Goal: Information Seeking & Learning: Check status

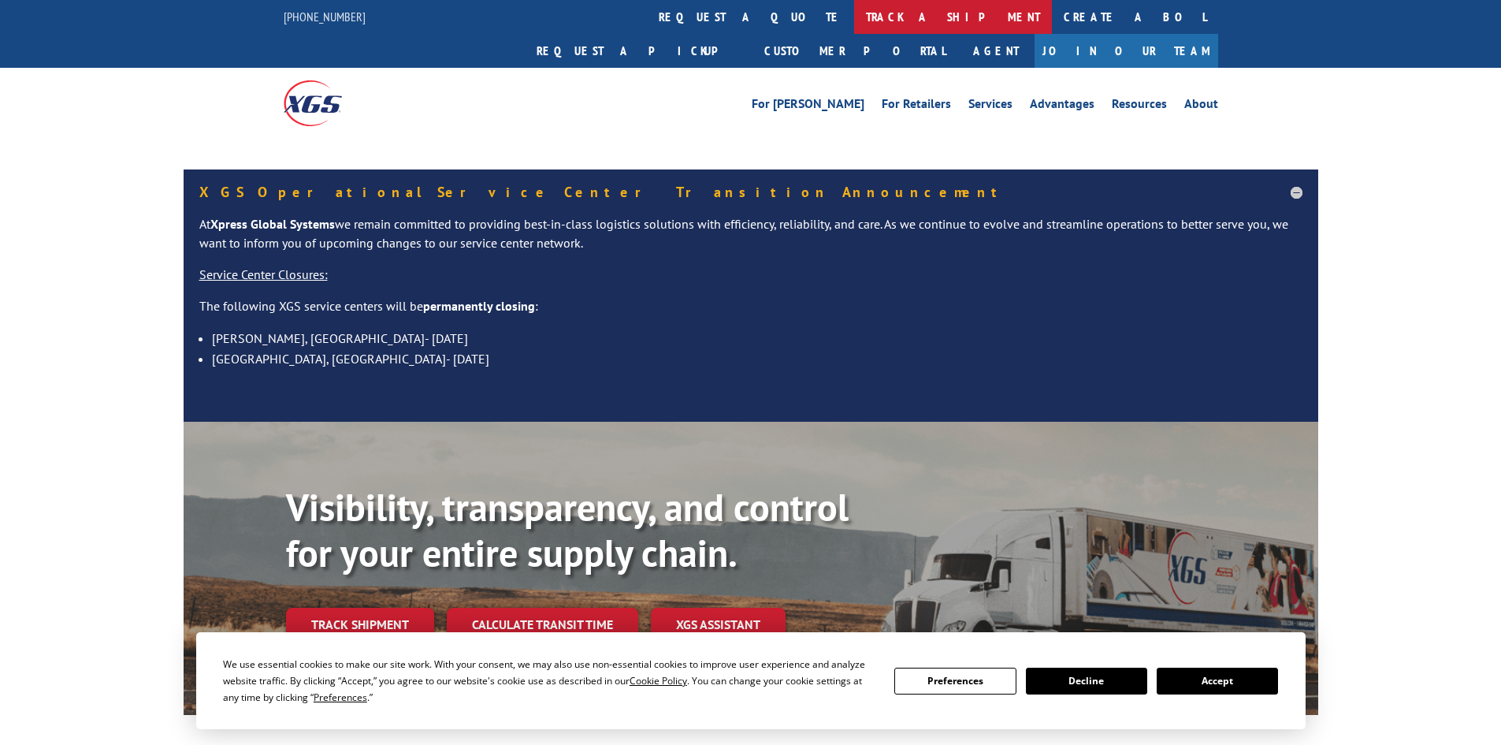
click at [854, 25] on link "track a shipment" at bounding box center [953, 17] width 198 height 34
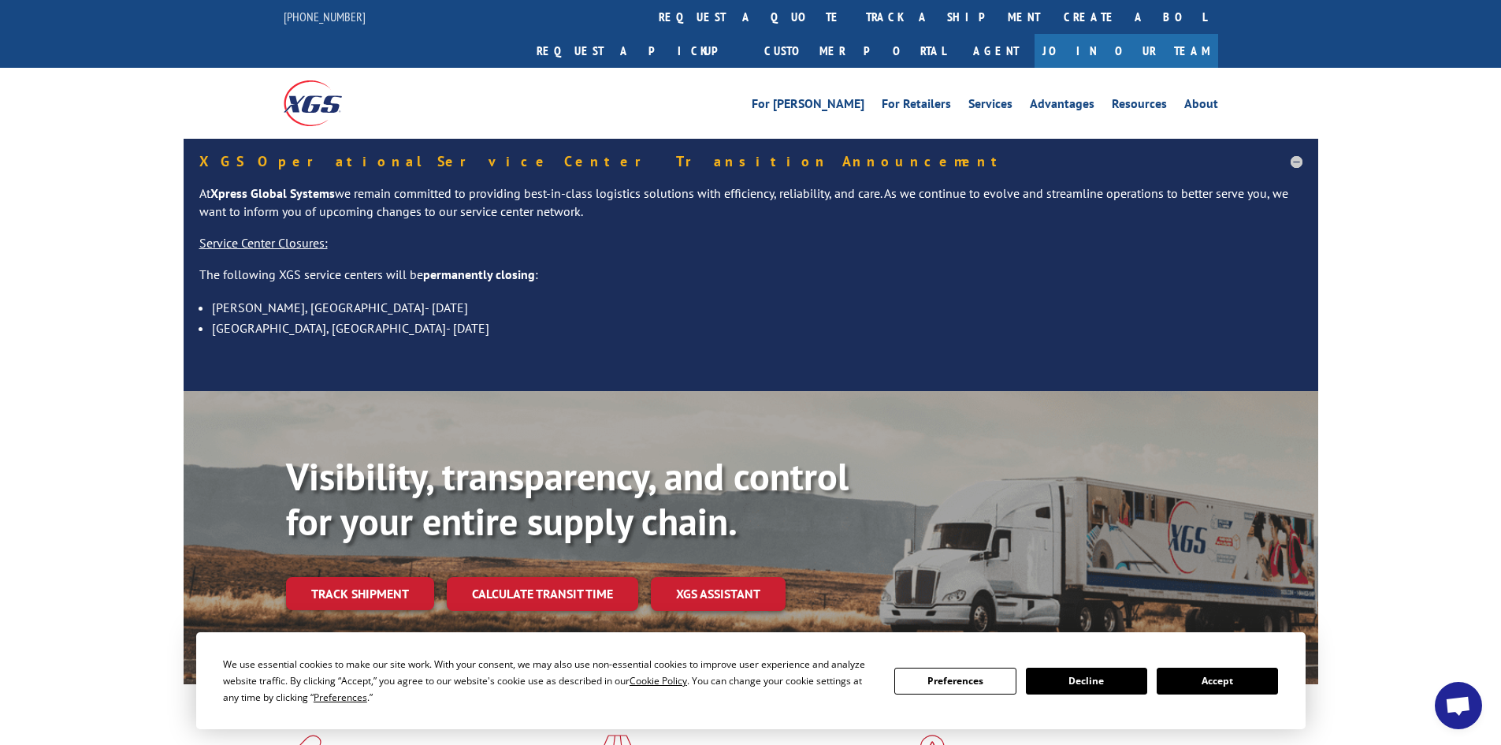
click at [1269, 697] on div "We use essential cookies to make our site work. With your consent, we may also …" at bounding box center [750, 681] width 1055 height 50
click at [1268, 684] on button "Accept" at bounding box center [1217, 680] width 121 height 27
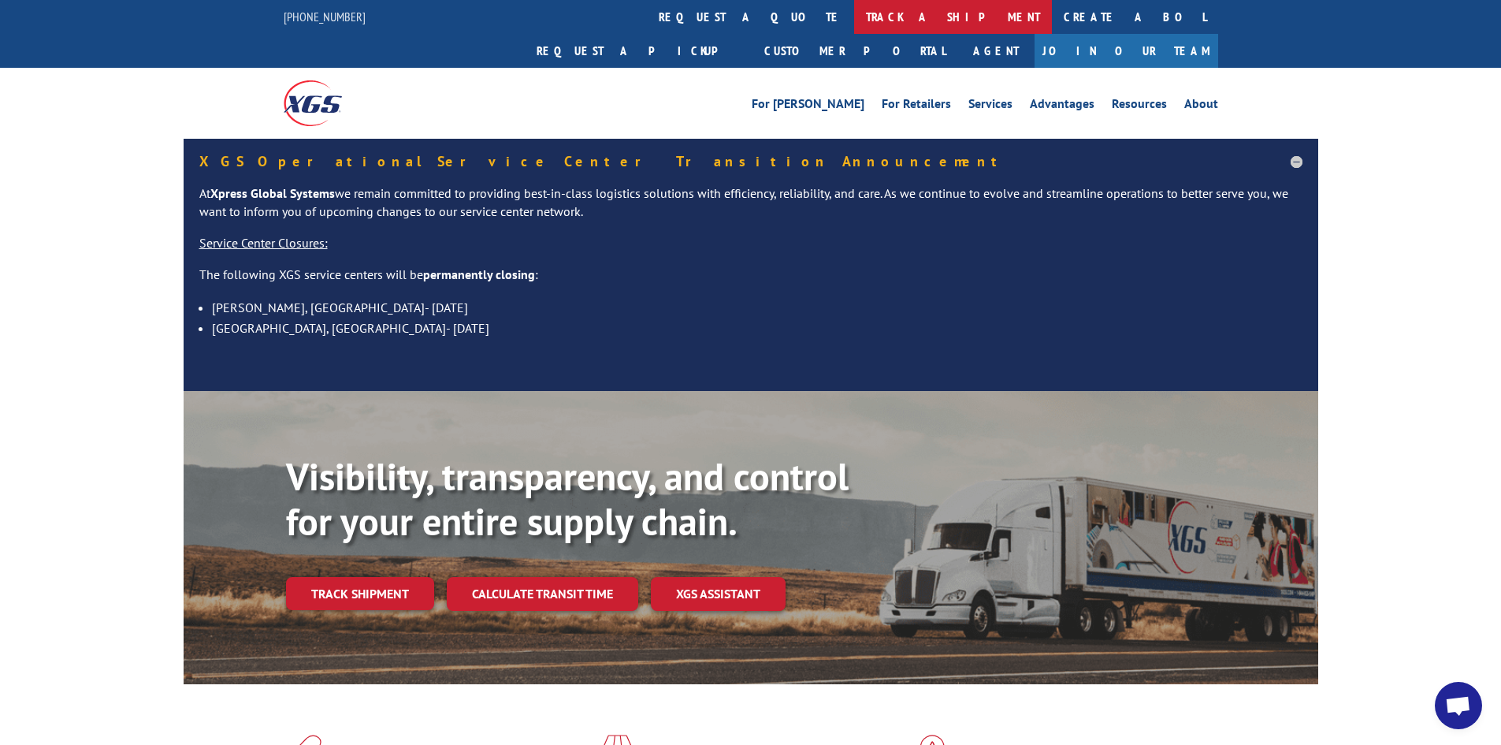
click at [854, 14] on link "track a shipment" at bounding box center [953, 17] width 198 height 34
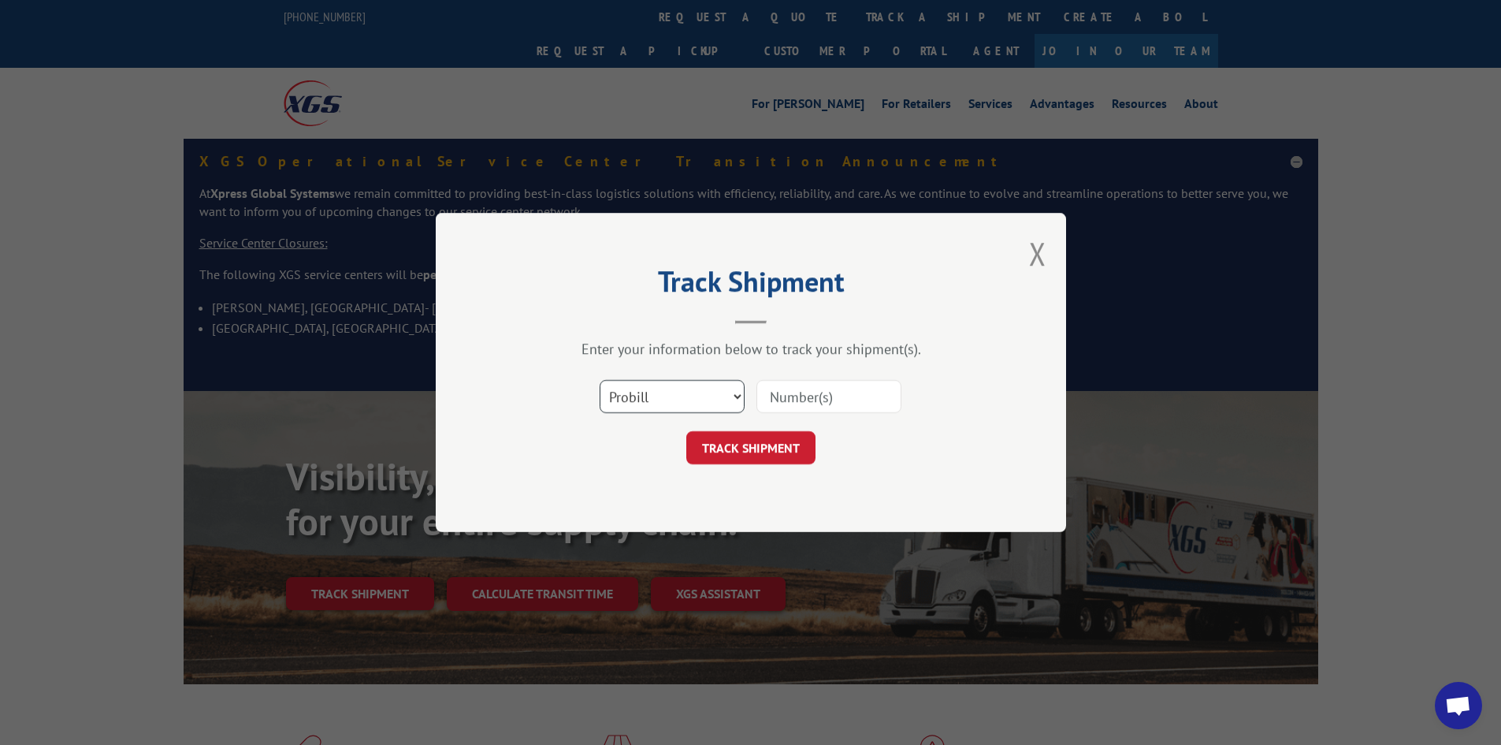
click at [685, 401] on select "Select category... Probill BOL PO" at bounding box center [672, 396] width 145 height 33
select select "bol"
click at [600, 380] on select "Select category... Probill BOL PO" at bounding box center [672, 396] width 145 height 33
click at [778, 402] on input at bounding box center [828, 396] width 145 height 33
paste input "440319"
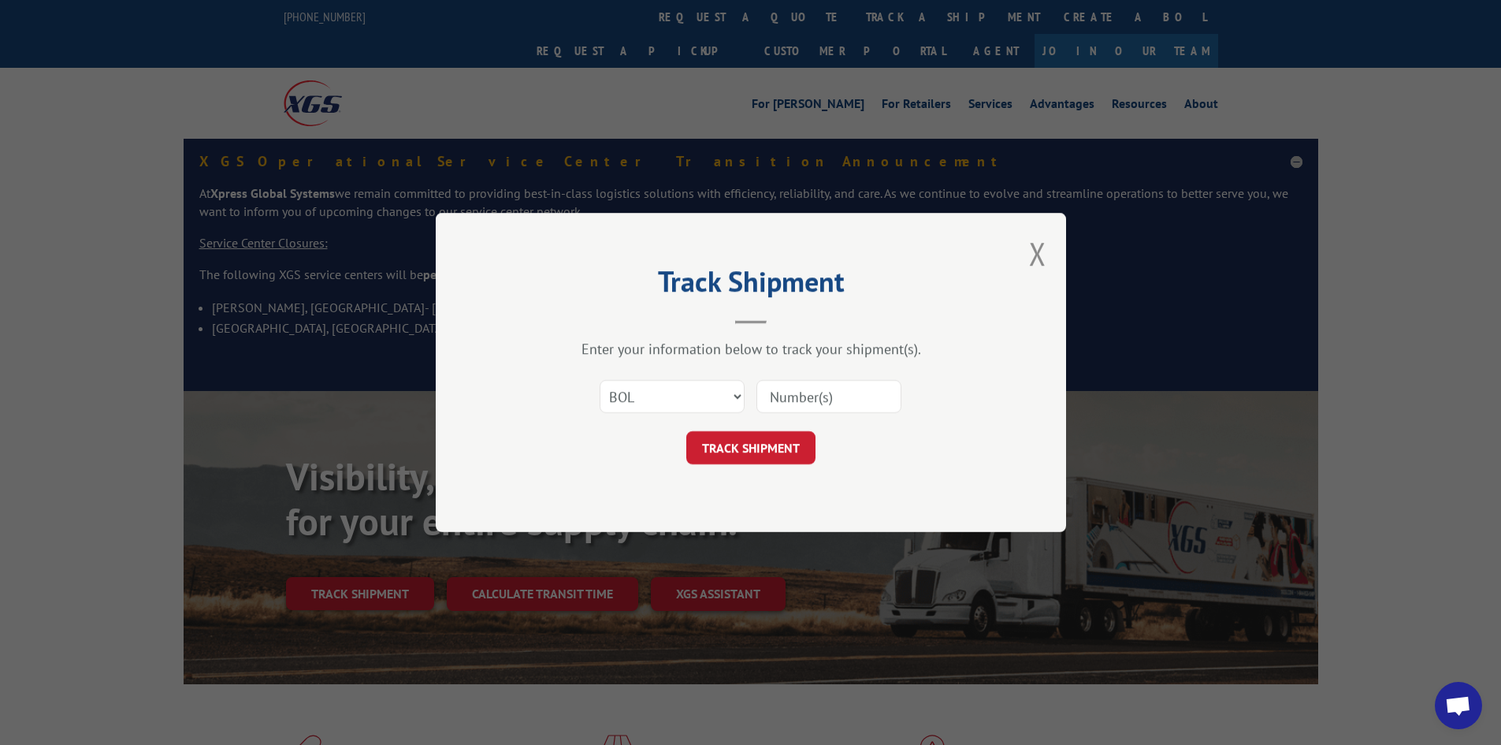
type input "440319"
click button "TRACK SHIPMENT" at bounding box center [750, 447] width 129 height 33
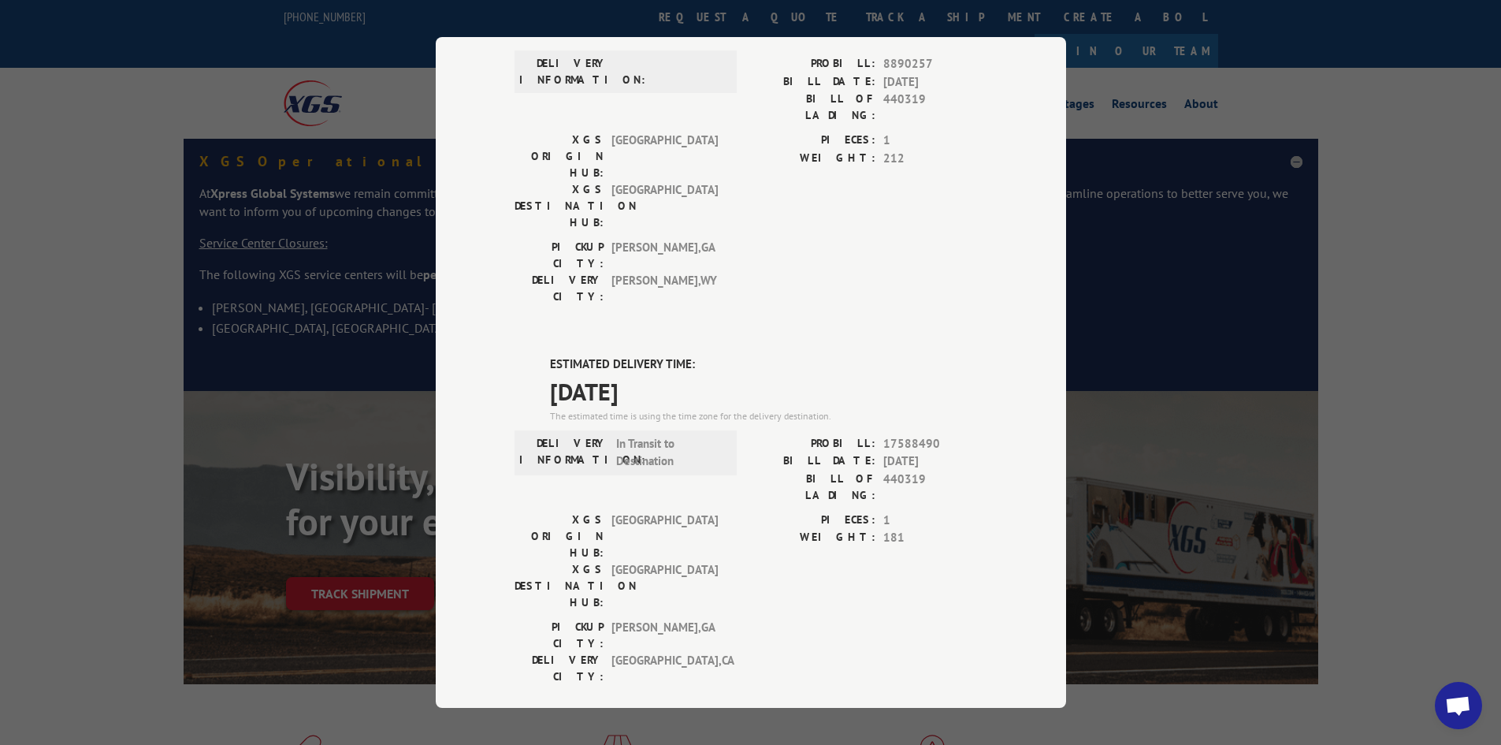
scroll to position [158, 0]
